Goal: Task Accomplishment & Management: Manage account settings

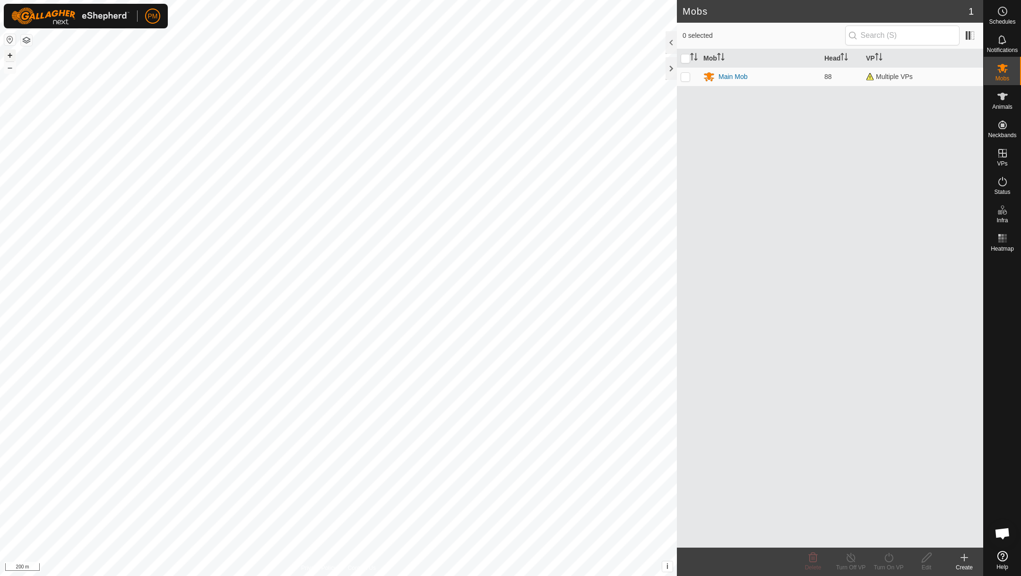
click at [9, 53] on button "+" at bounding box center [9, 55] width 11 height 11
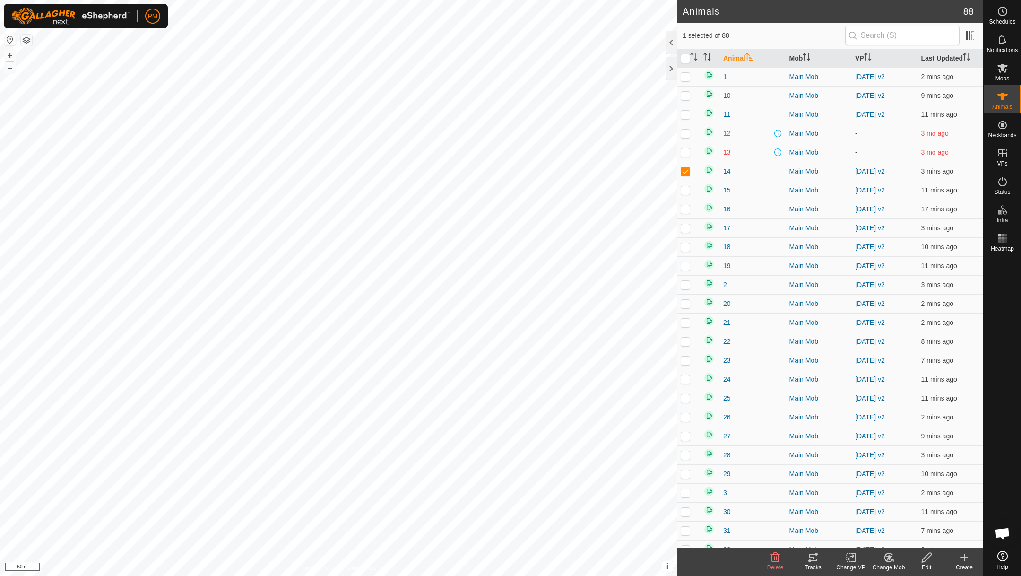
click at [816, 560] on icon at bounding box center [813, 557] width 11 height 11
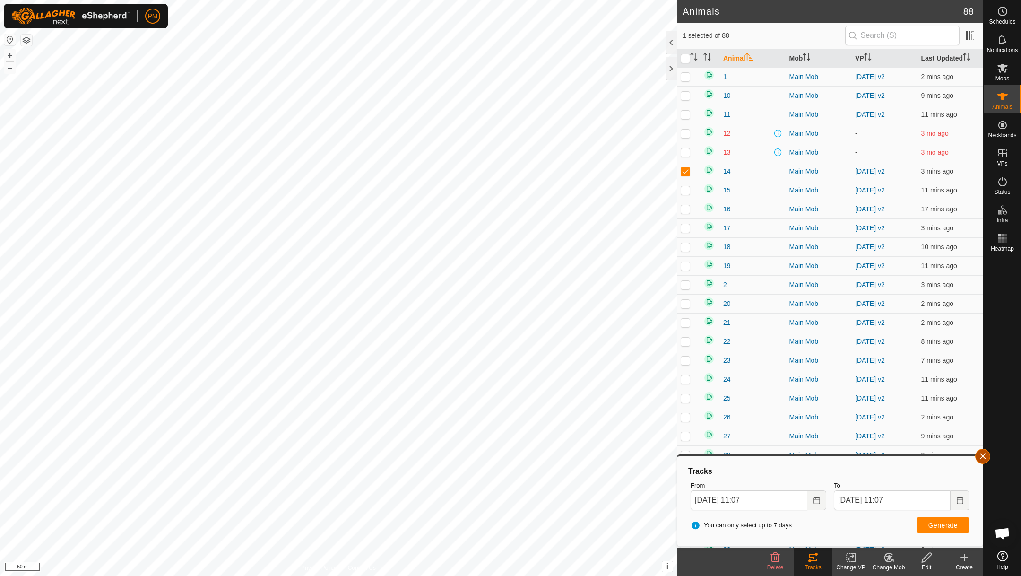
click at [983, 455] on button "button" at bounding box center [983, 456] width 15 height 15
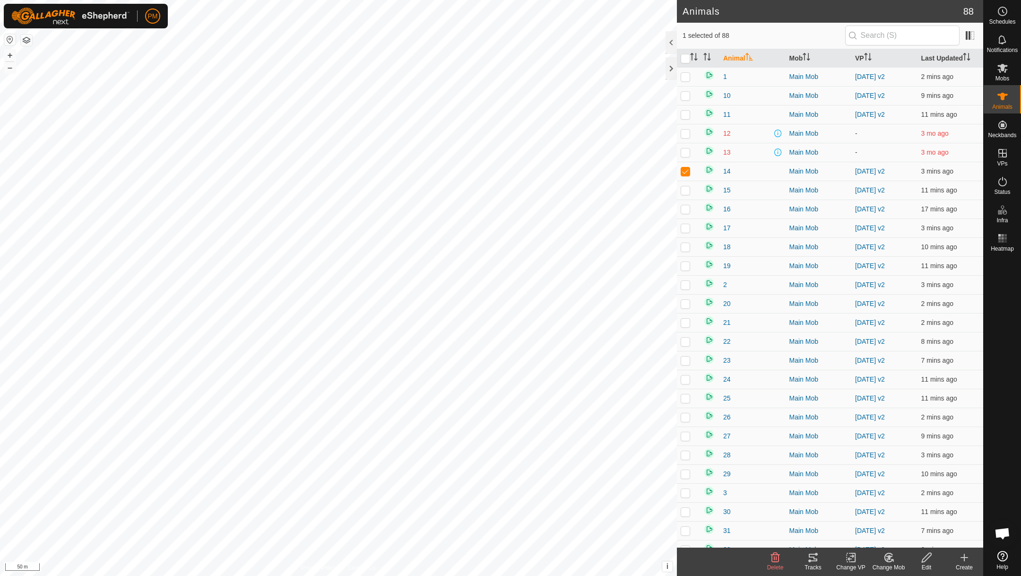
click at [856, 556] on icon at bounding box center [852, 557] width 12 height 11
click at [855, 535] on link "Turn Off VP" at bounding box center [880, 536] width 94 height 19
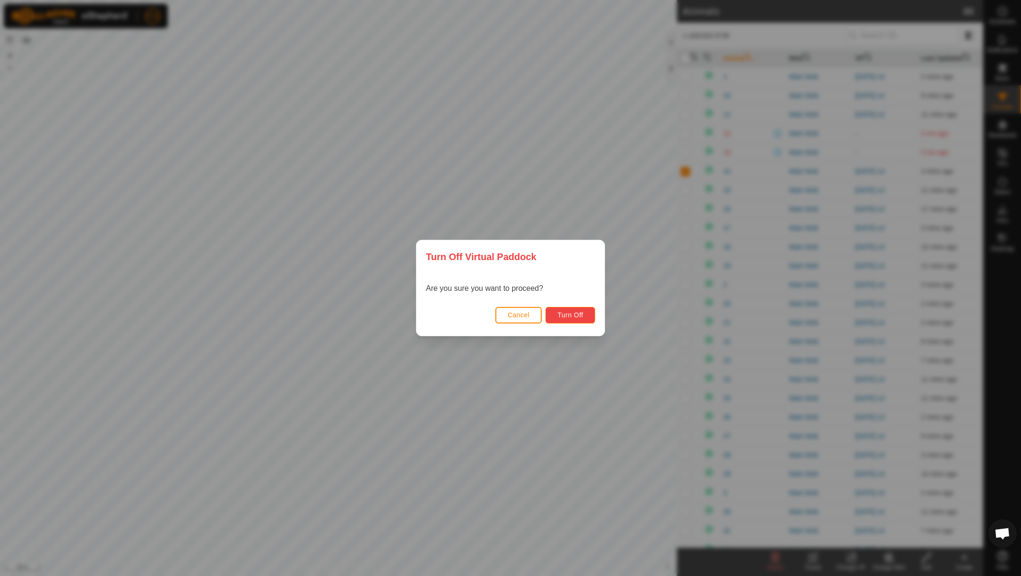
click at [571, 314] on span "Turn Off" at bounding box center [571, 315] width 26 height 8
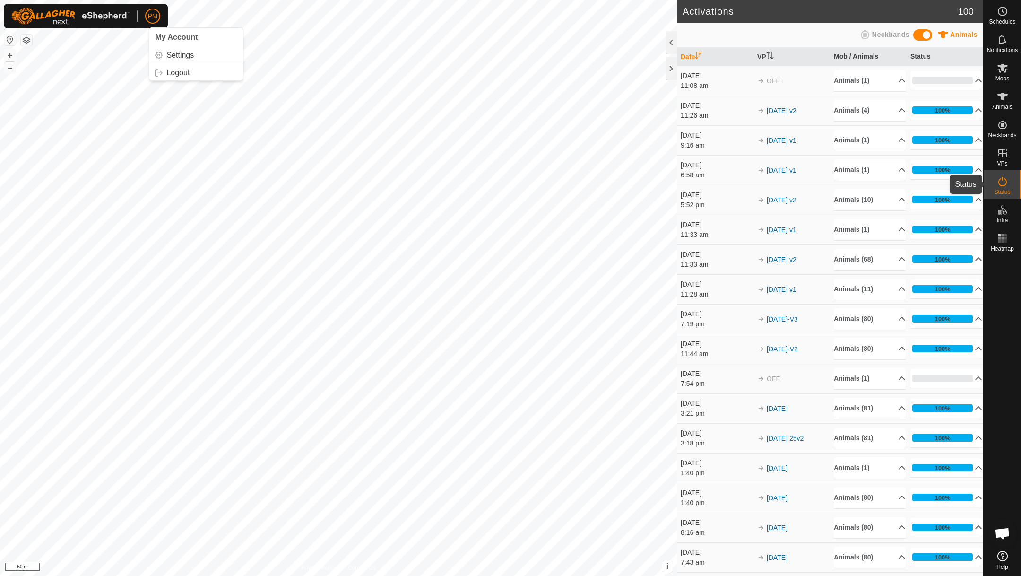
click at [1003, 180] on icon at bounding box center [1003, 181] width 9 height 9
